Goal: Find contact information: Find contact information

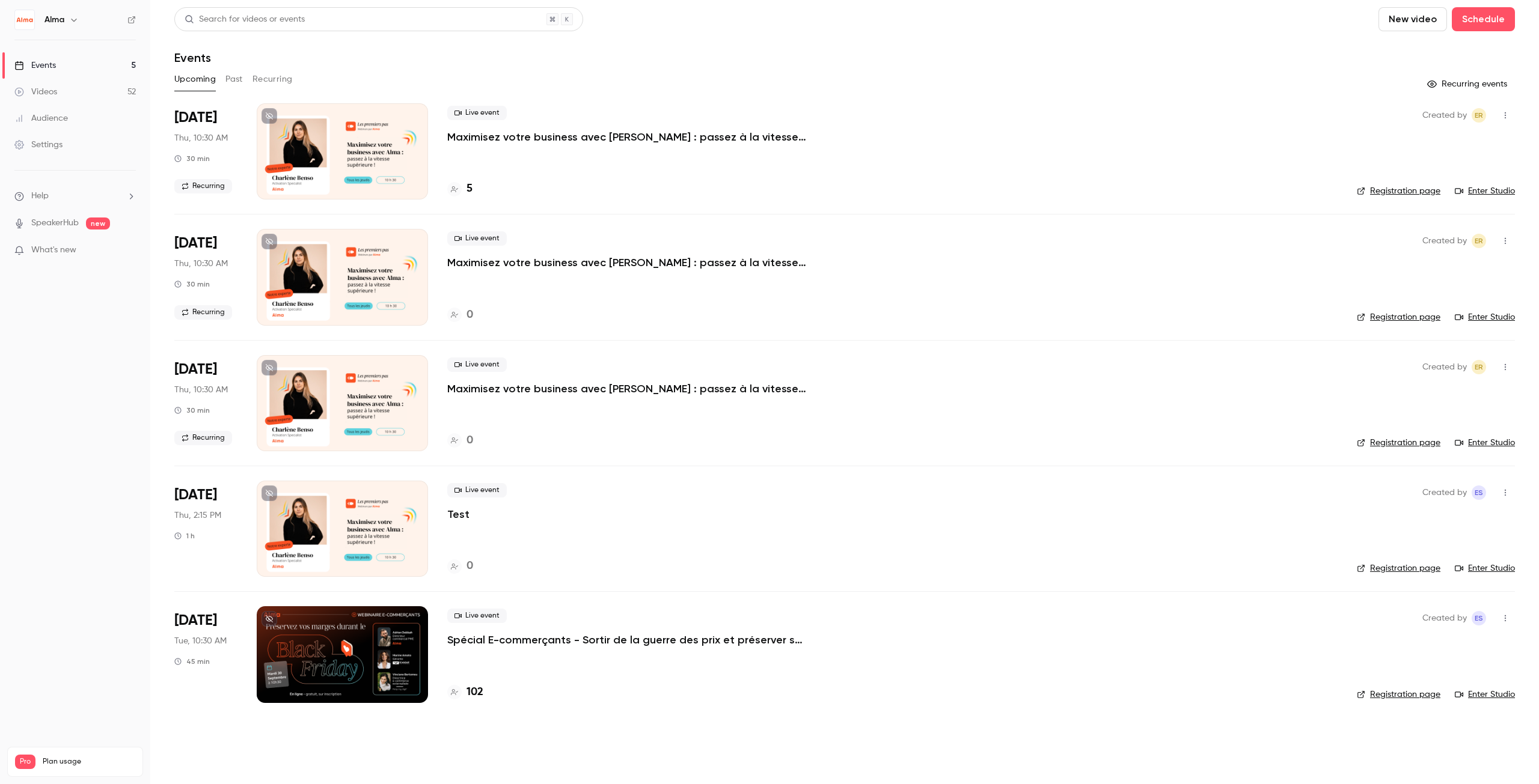
click at [580, 640] on p "Spécial E-commerçants - Sortir de la guerre des prix et préserver ses marges pe…" at bounding box center [627, 640] width 361 height 15
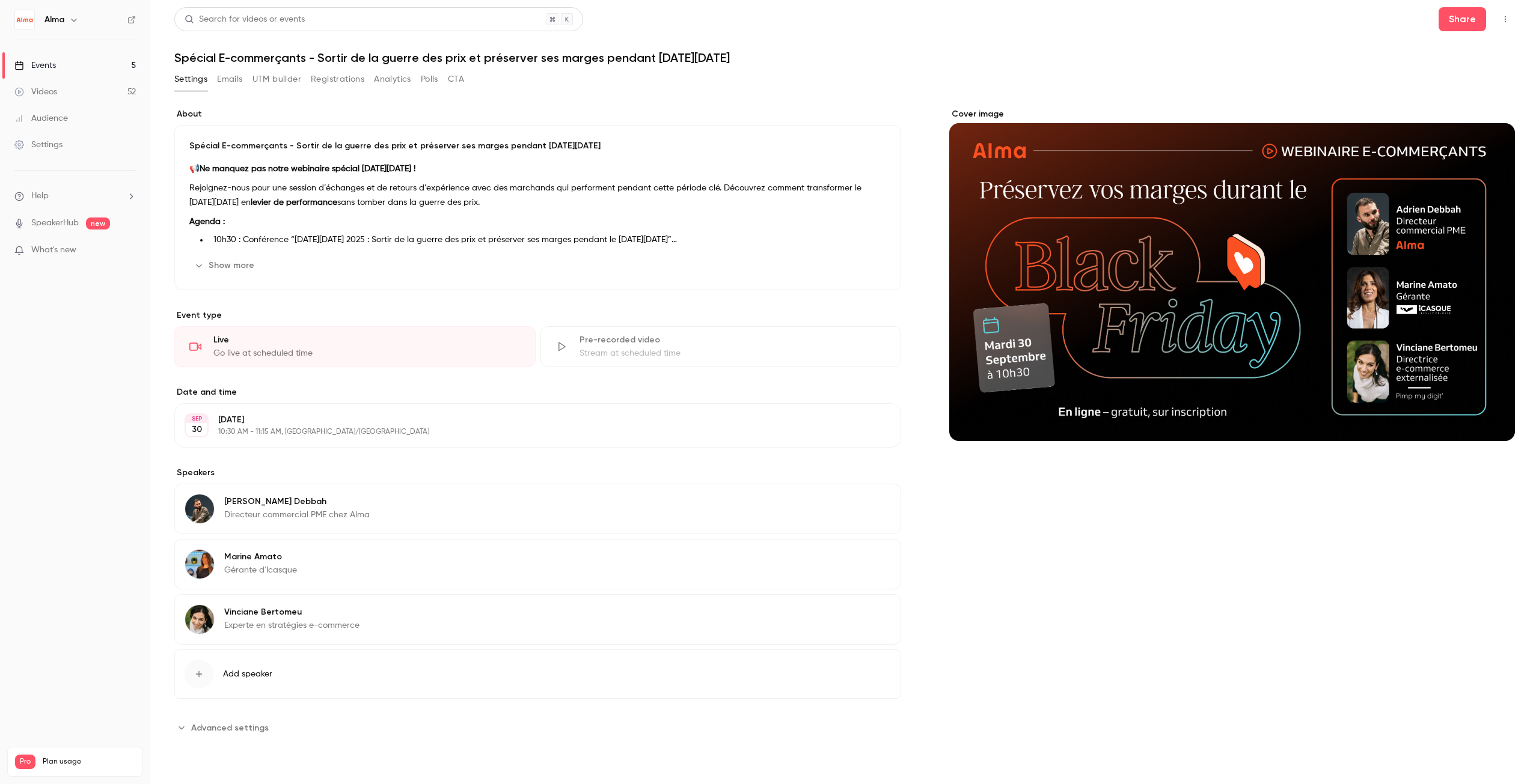
click at [352, 74] on button "Registrations" at bounding box center [337, 79] width 54 height 20
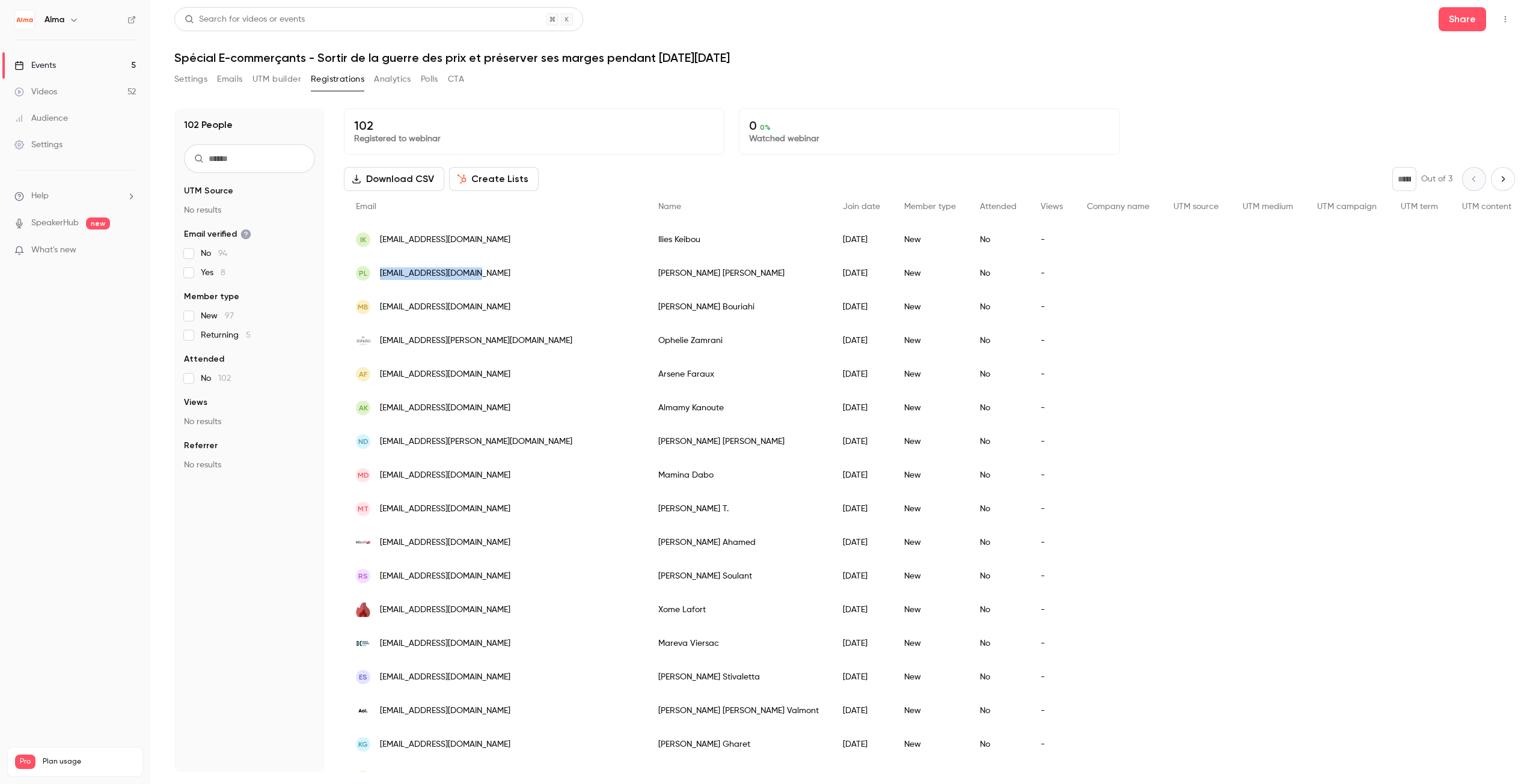
drag, startPoint x: 375, startPoint y: 267, endPoint x: 473, endPoint y: 272, distance: 98.1
click at [473, 272] on div "PL [EMAIL_ADDRESS][DOMAIN_NAME]" at bounding box center [495, 273] width 302 height 33
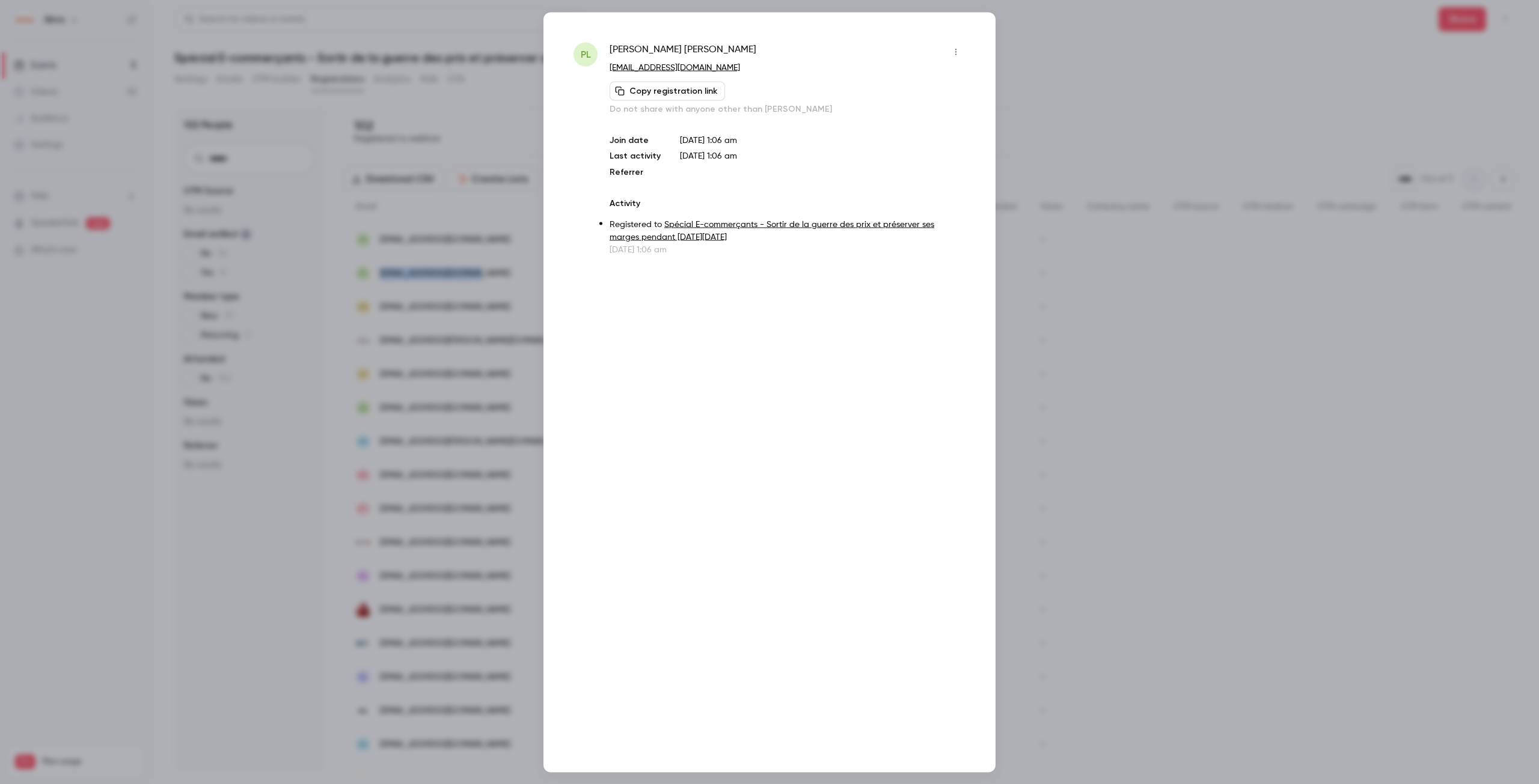
copy div "[EMAIL_ADDRESS][DOMAIN_NAME]"
click at [1180, 236] on div at bounding box center [769, 392] width 1539 height 784
